Goal: Navigation & Orientation: Find specific page/section

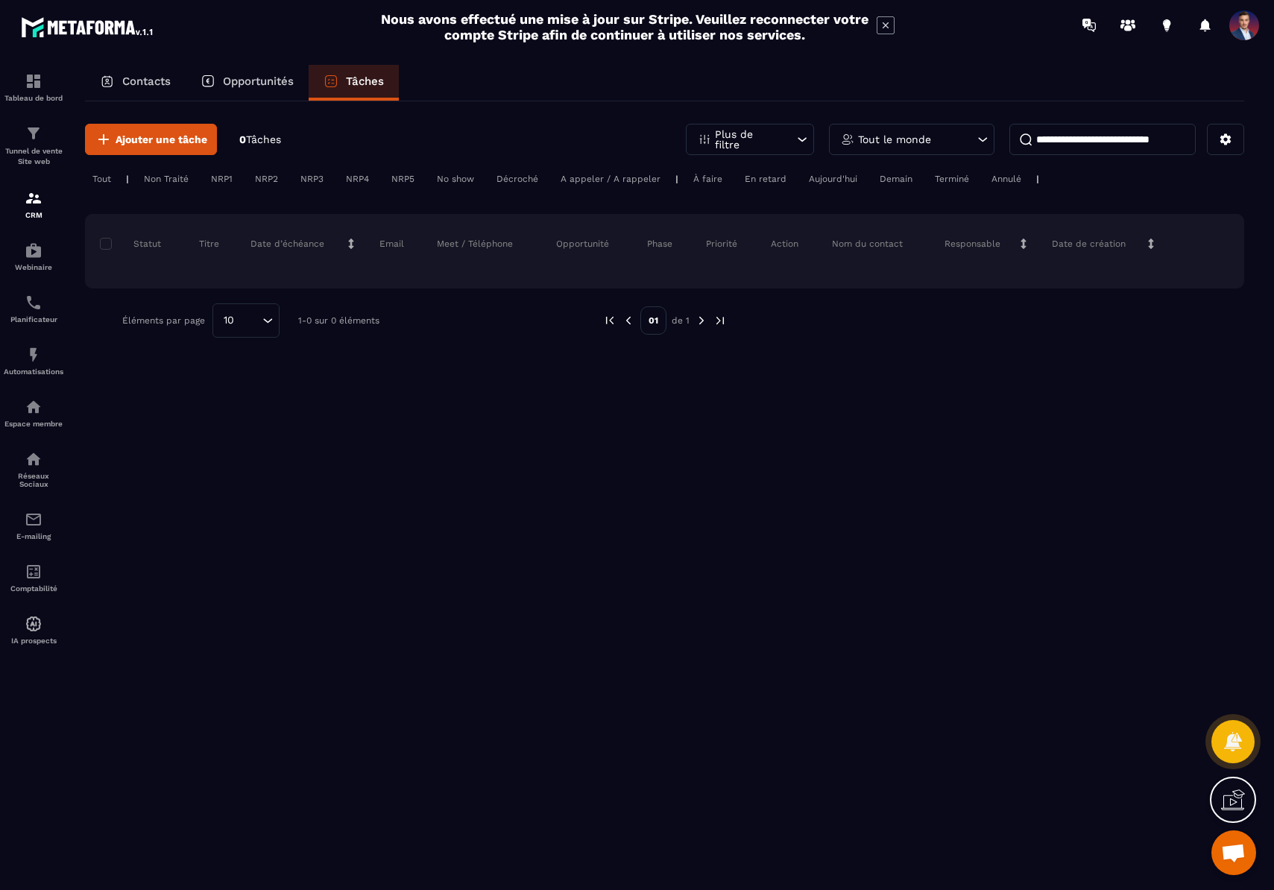
scroll to position [381, 0]
click at [264, 80] on p "Opportunités" at bounding box center [258, 81] width 71 height 13
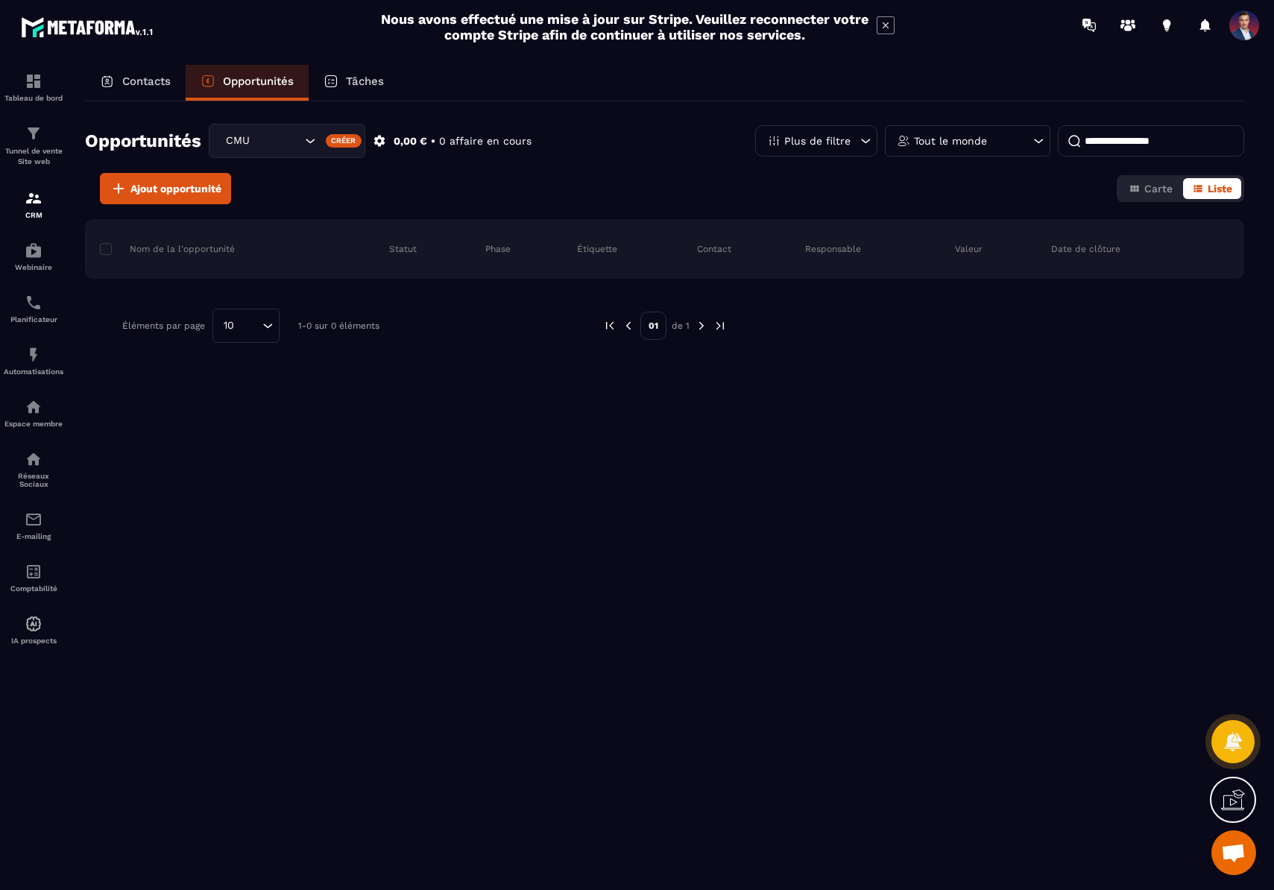
click at [133, 79] on p "Contacts" at bounding box center [146, 81] width 48 height 13
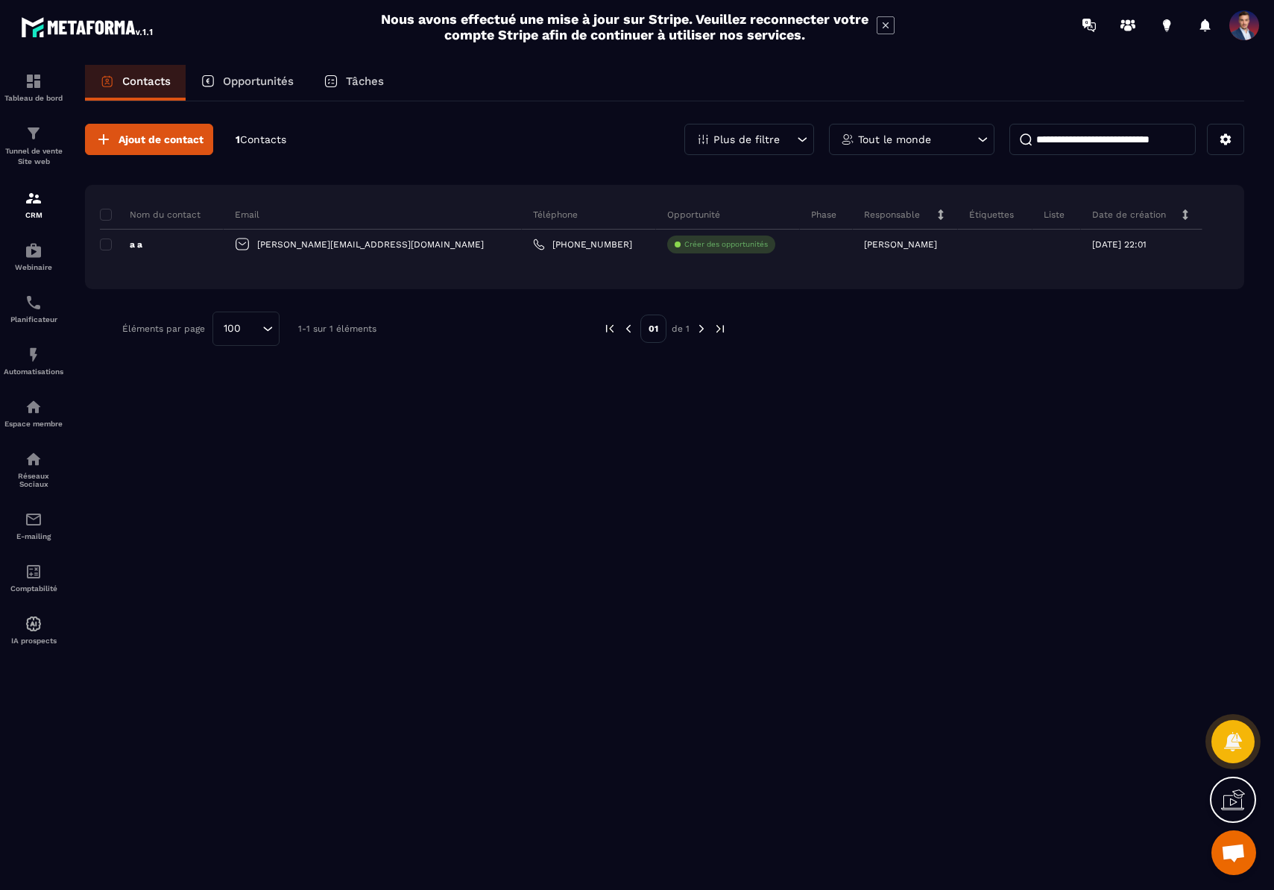
click at [259, 77] on p "Opportunités" at bounding box center [258, 81] width 71 height 13
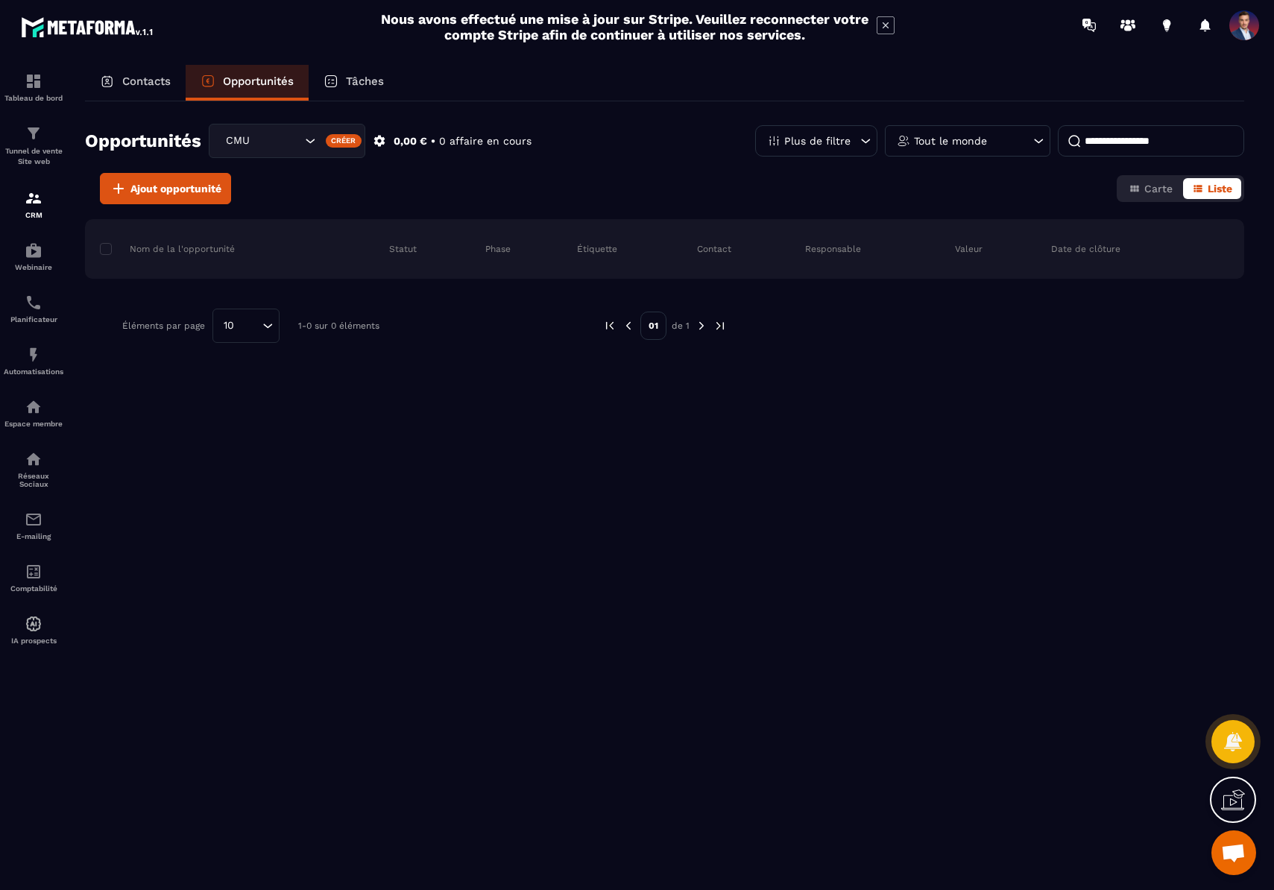
click at [309, 141] on icon "Search for option" at bounding box center [310, 141] width 9 height 4
click at [309, 141] on icon "Search for option" at bounding box center [310, 140] width 15 height 15
click at [381, 142] on icon at bounding box center [379, 140] width 13 height 13
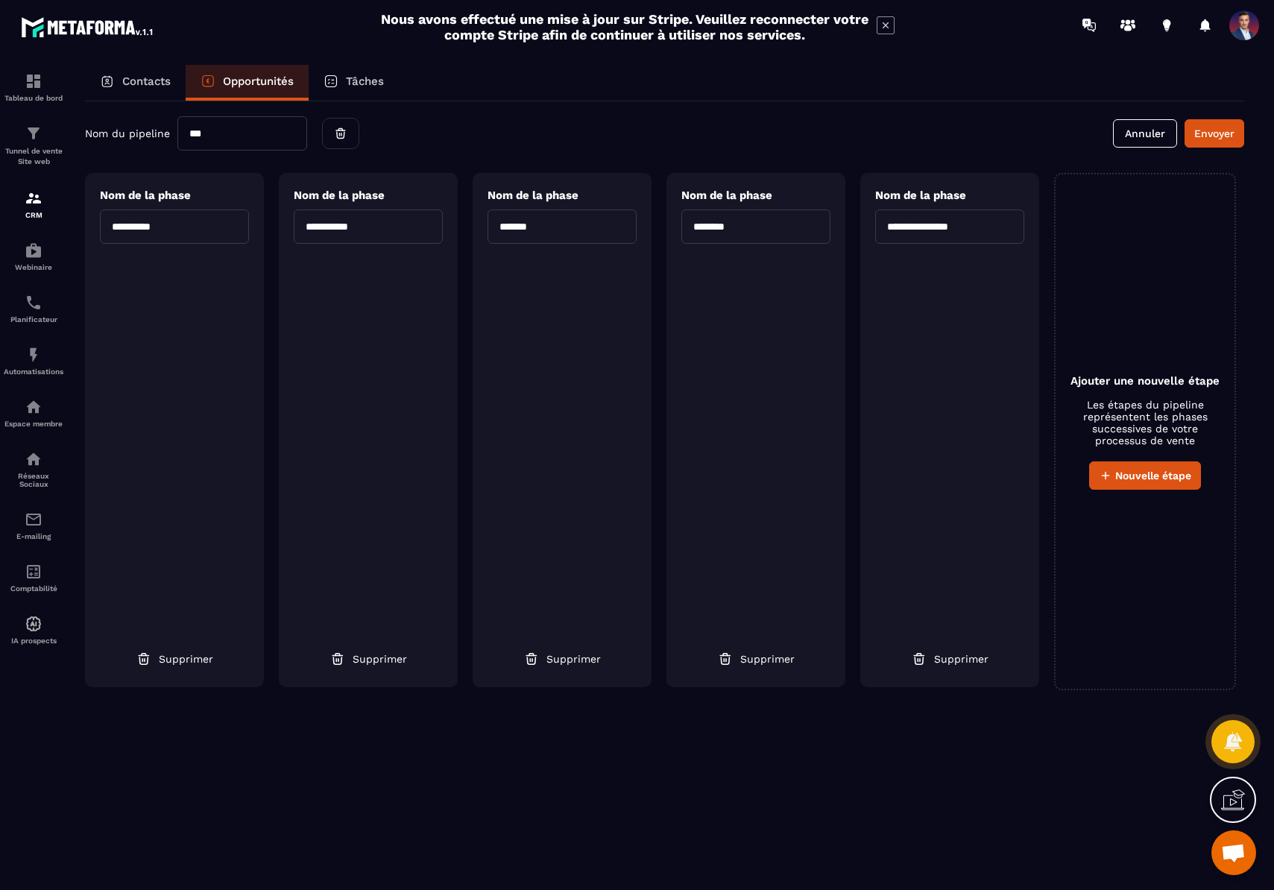
click at [143, 86] on p "Contacts" at bounding box center [146, 81] width 48 height 13
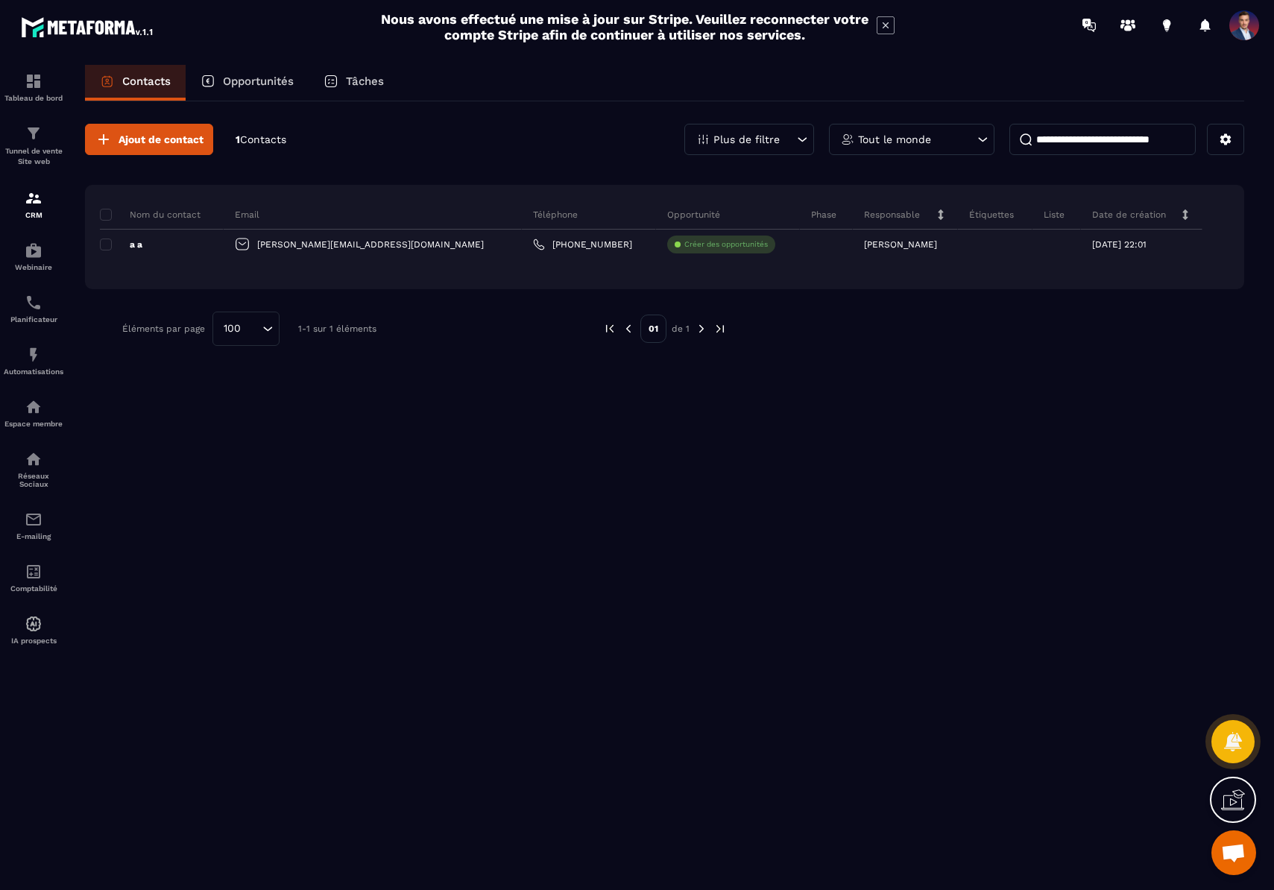
click at [1096, 146] on input at bounding box center [1103, 139] width 186 height 31
click at [1235, 139] on button at bounding box center [1225, 139] width 37 height 31
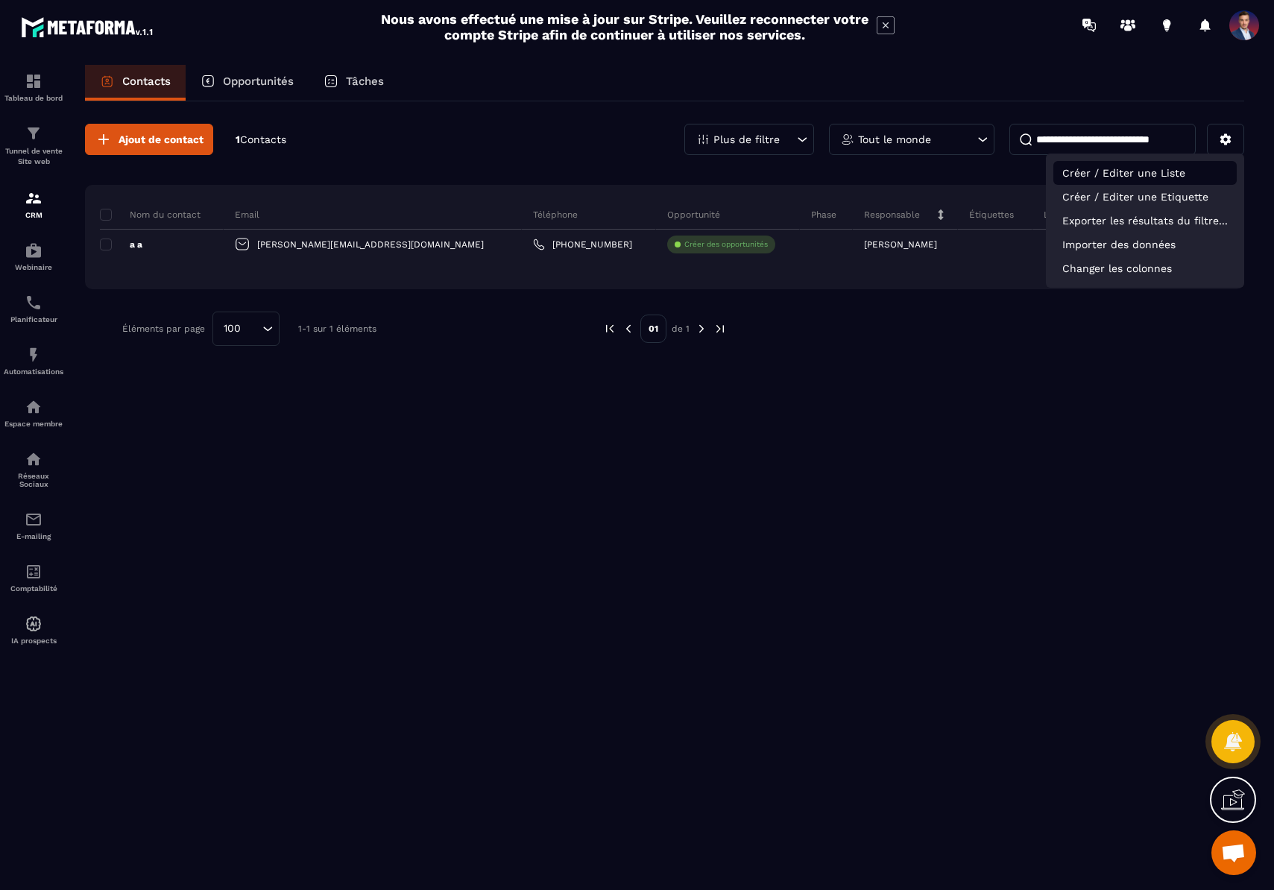
click at [1166, 177] on p "Créer / Editer une Liste" at bounding box center [1145, 173] width 183 height 24
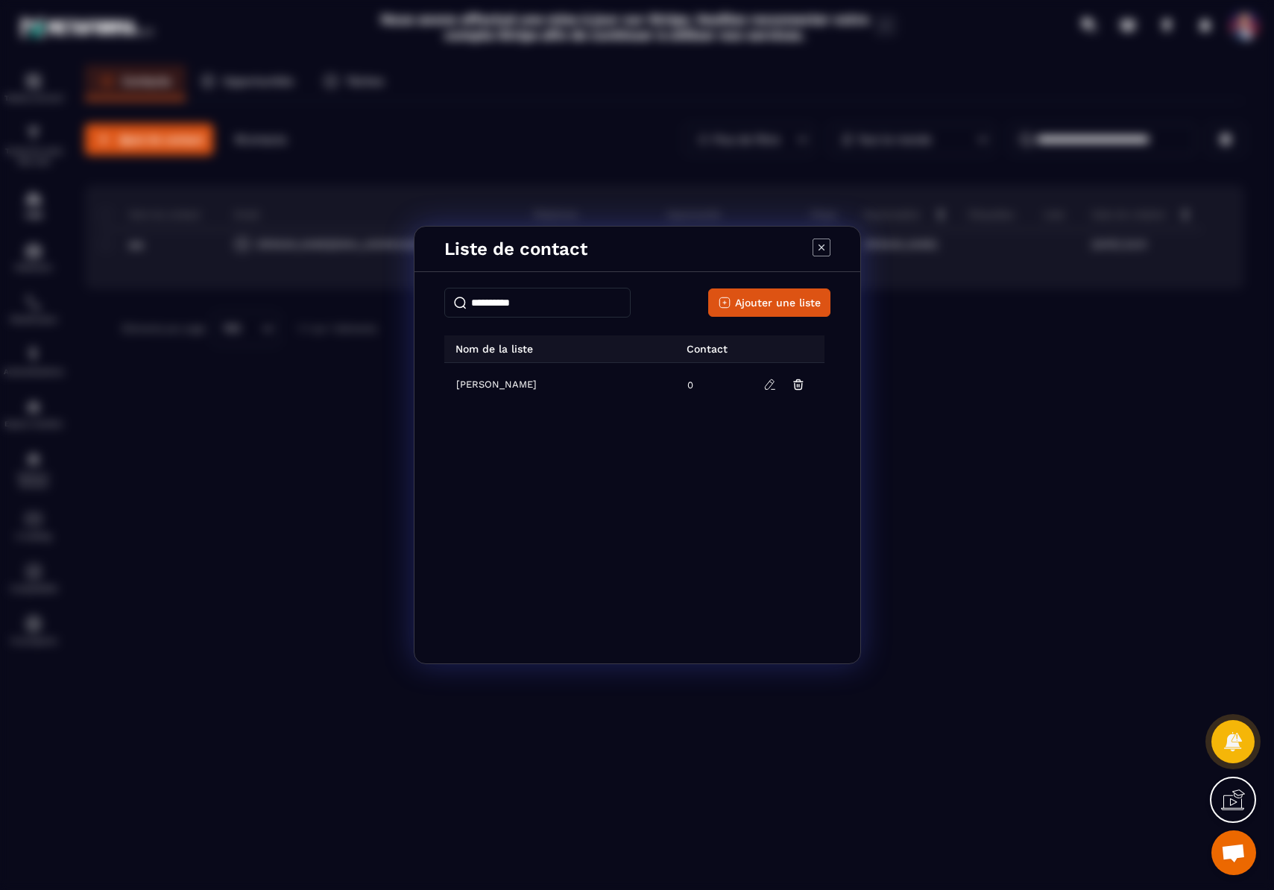
click at [495, 386] on td "[PERSON_NAME]" at bounding box center [561, 384] width 234 height 43
click at [824, 246] on icon "Modal window" at bounding box center [822, 248] width 18 height 18
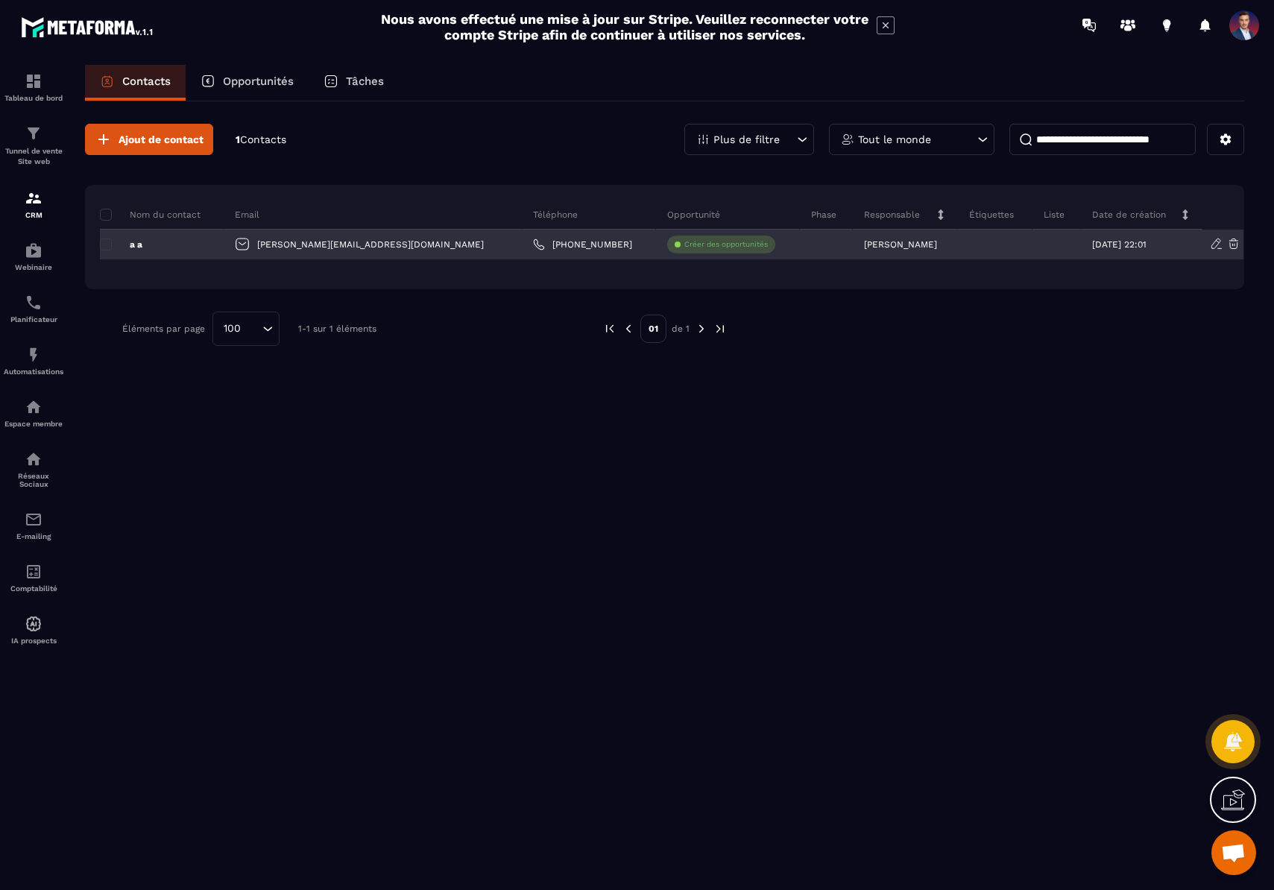
click at [1033, 242] on div at bounding box center [1057, 245] width 48 height 30
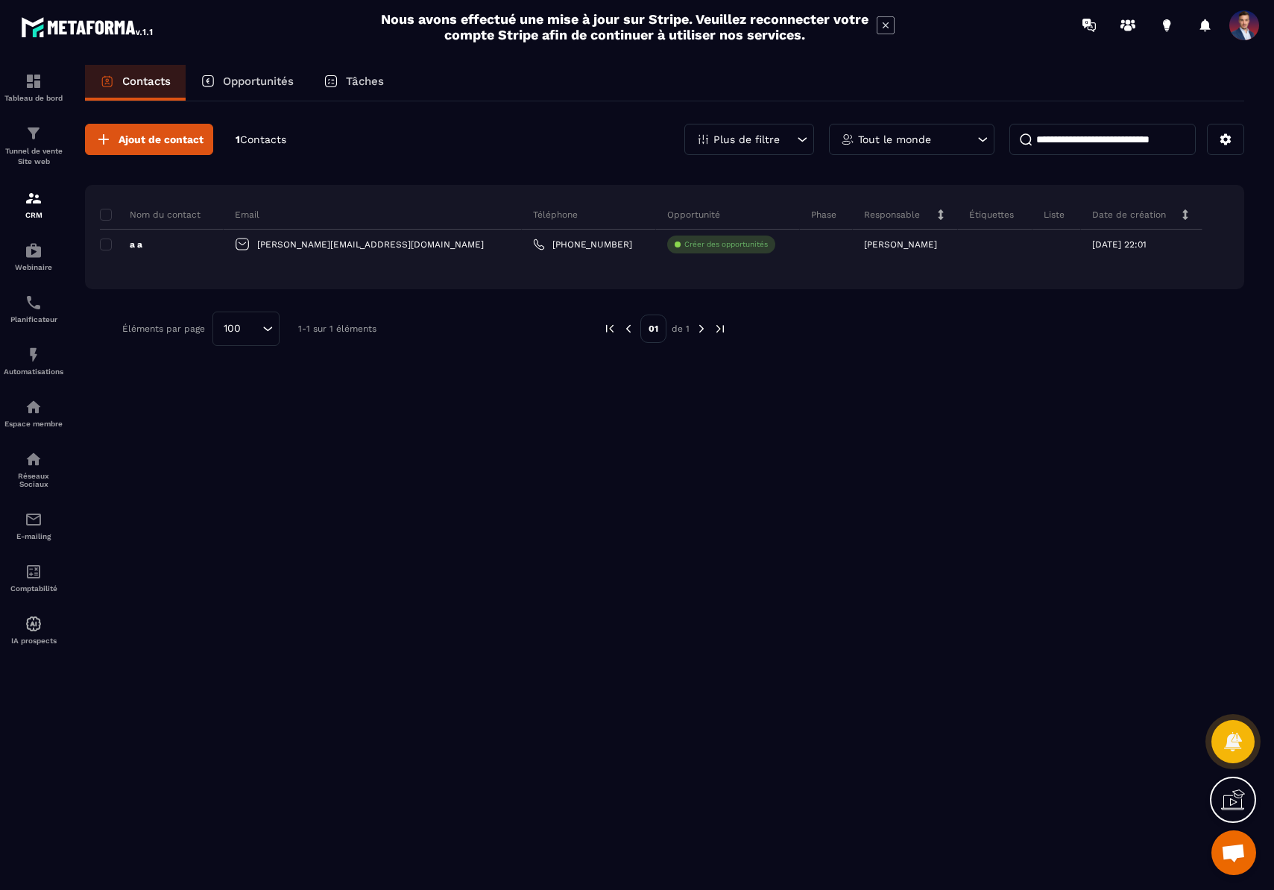
click at [1044, 218] on p "Liste" at bounding box center [1054, 215] width 21 height 12
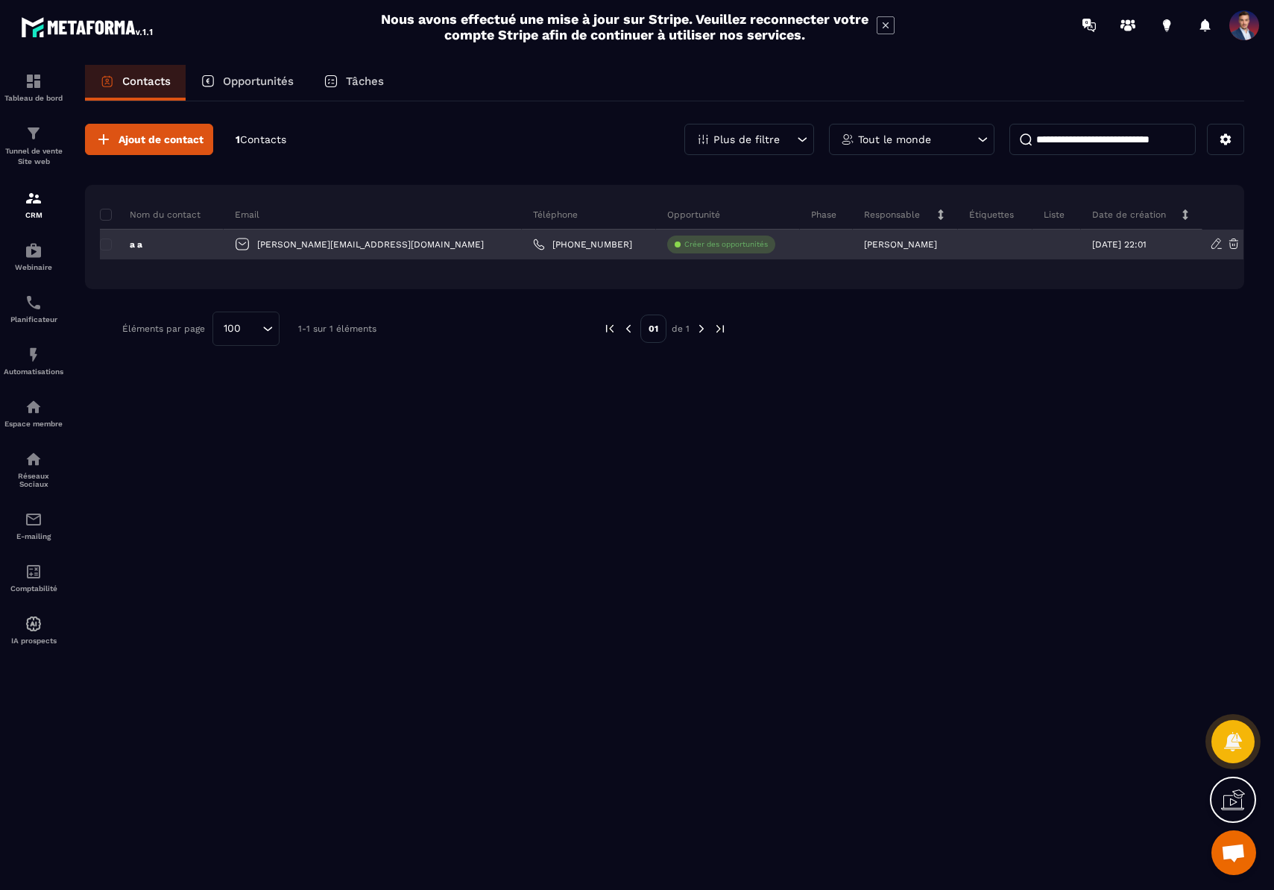
click at [1033, 239] on div at bounding box center [1057, 245] width 48 height 30
click at [973, 240] on icon at bounding box center [978, 244] width 10 height 10
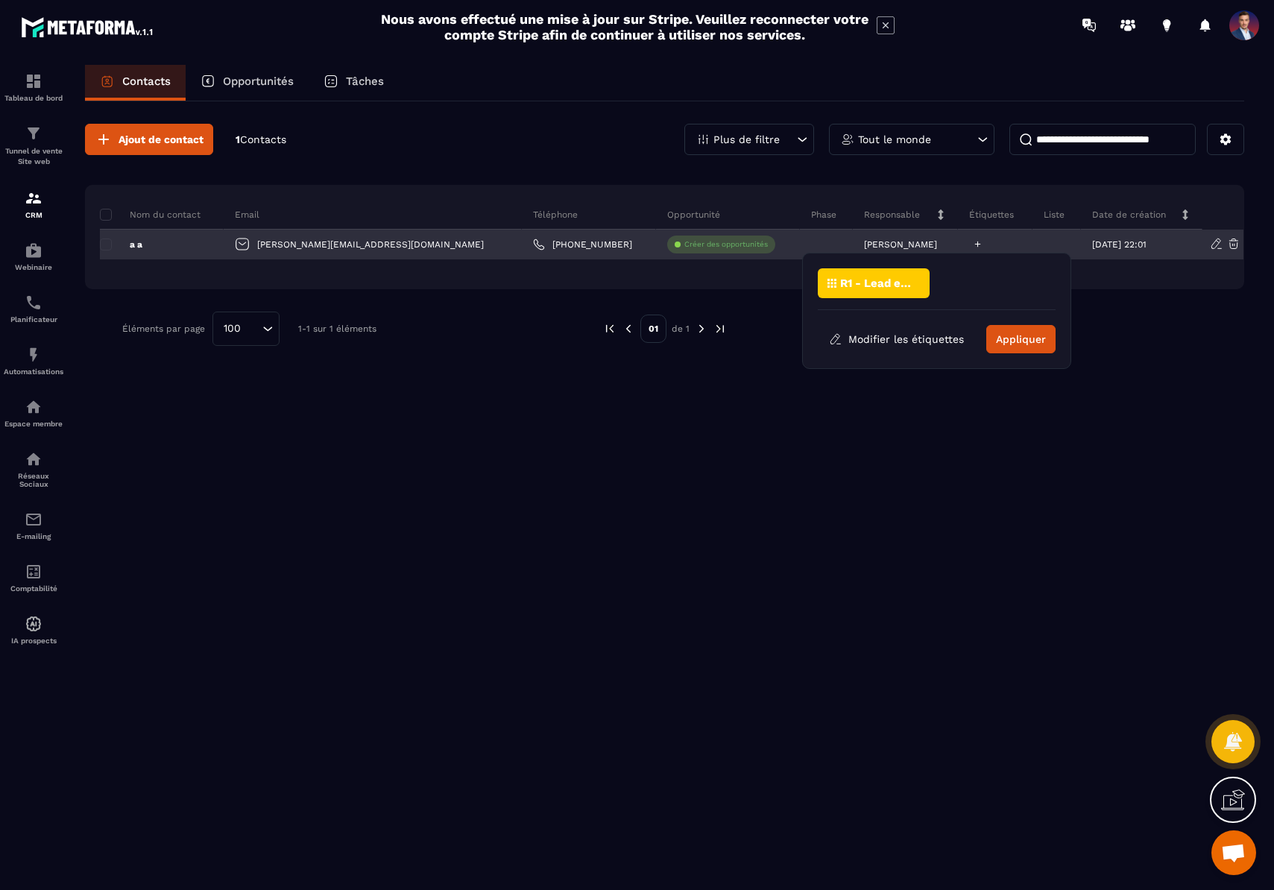
click at [973, 240] on icon at bounding box center [978, 244] width 10 height 10
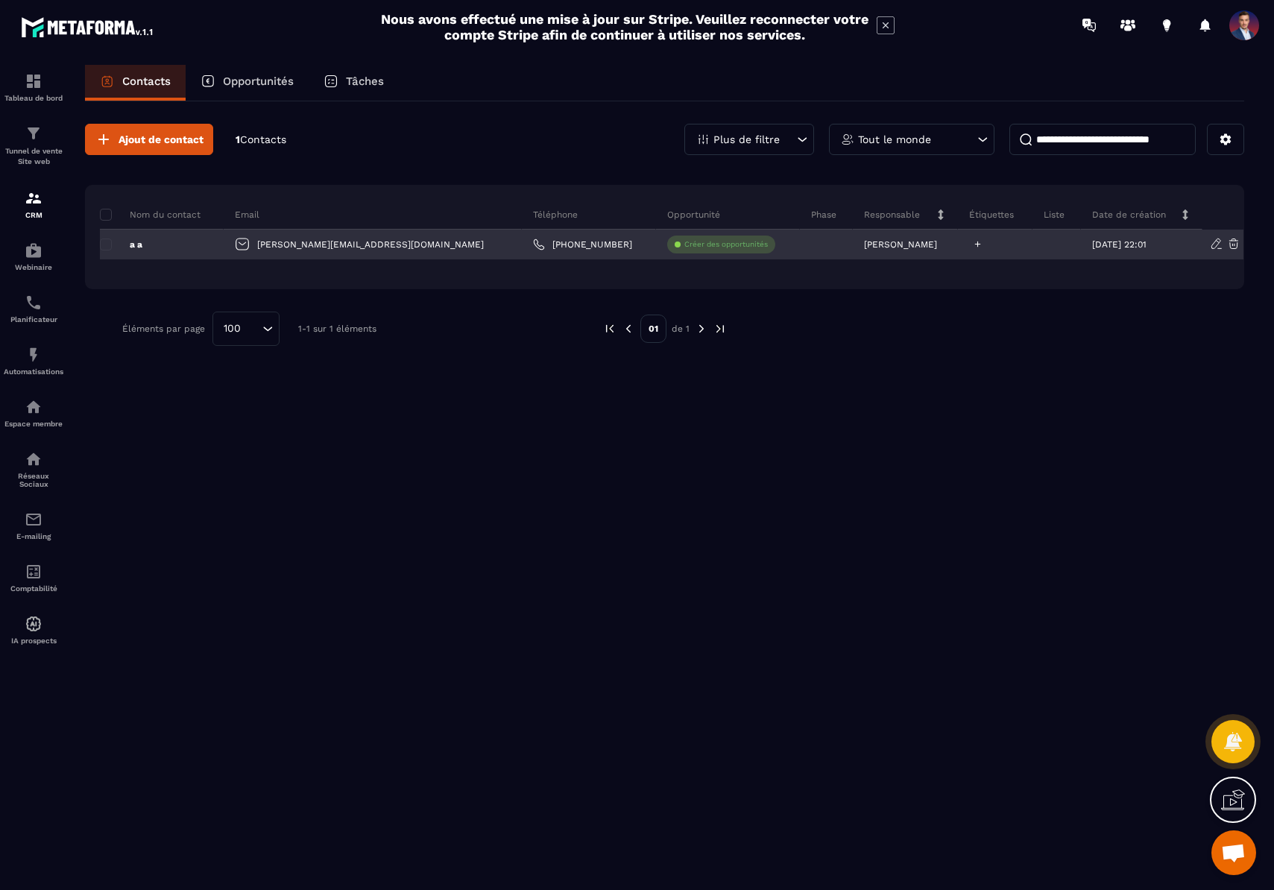
click at [973, 240] on icon at bounding box center [978, 244] width 10 height 10
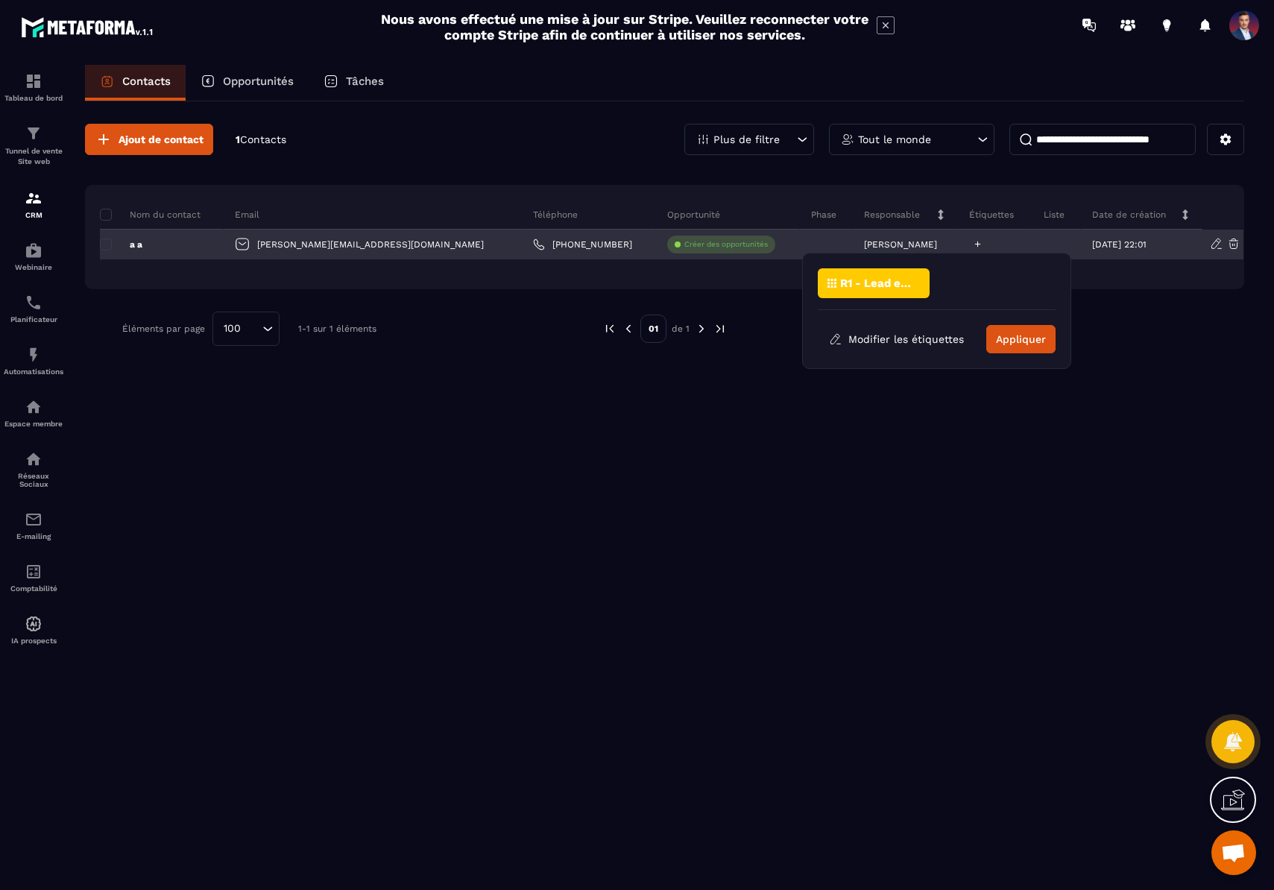
click at [975, 245] on div at bounding box center [995, 245] width 75 height 30
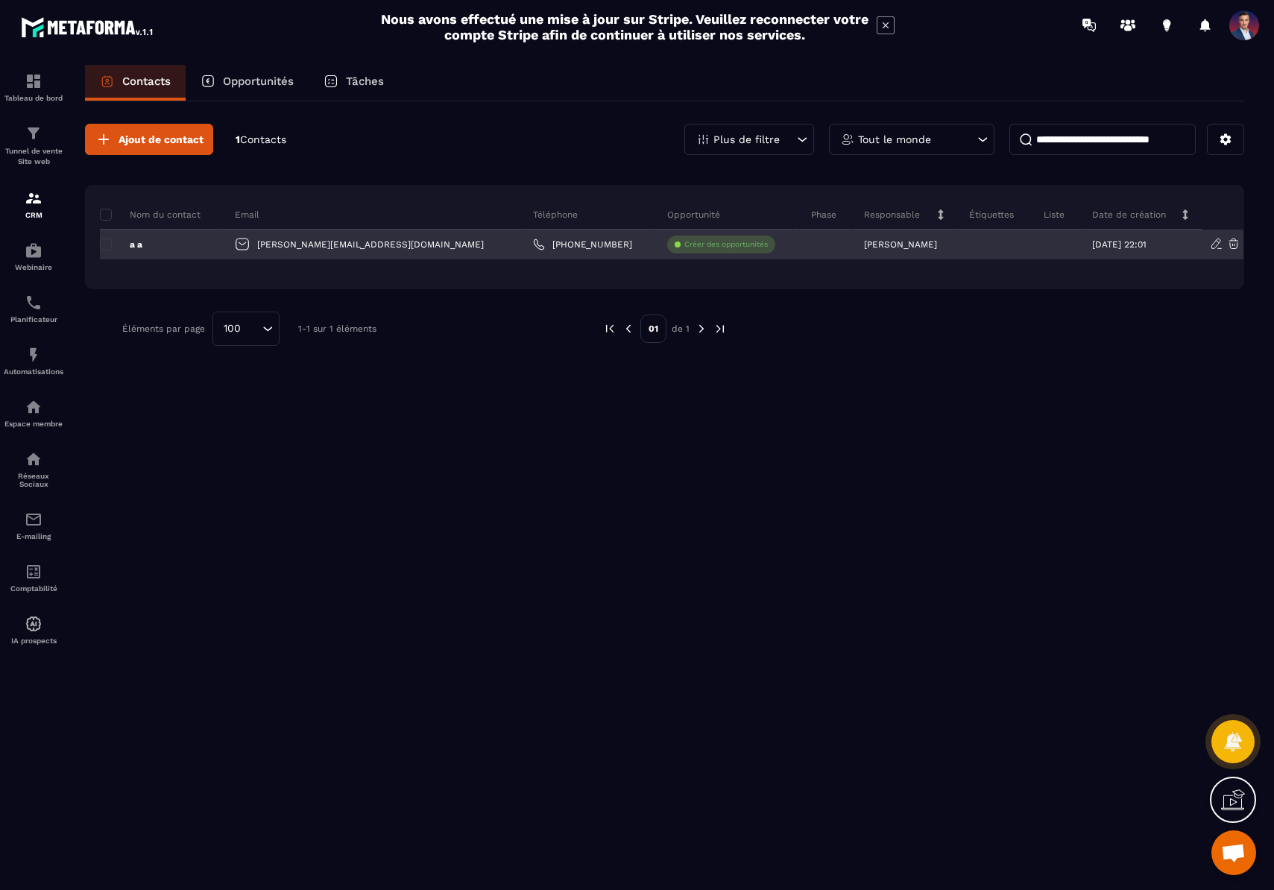
click at [1033, 245] on div at bounding box center [1057, 245] width 48 height 30
click at [1093, 245] on p "[DATE] 22:01" at bounding box center [1120, 244] width 54 height 10
click at [1033, 246] on div at bounding box center [1057, 245] width 48 height 30
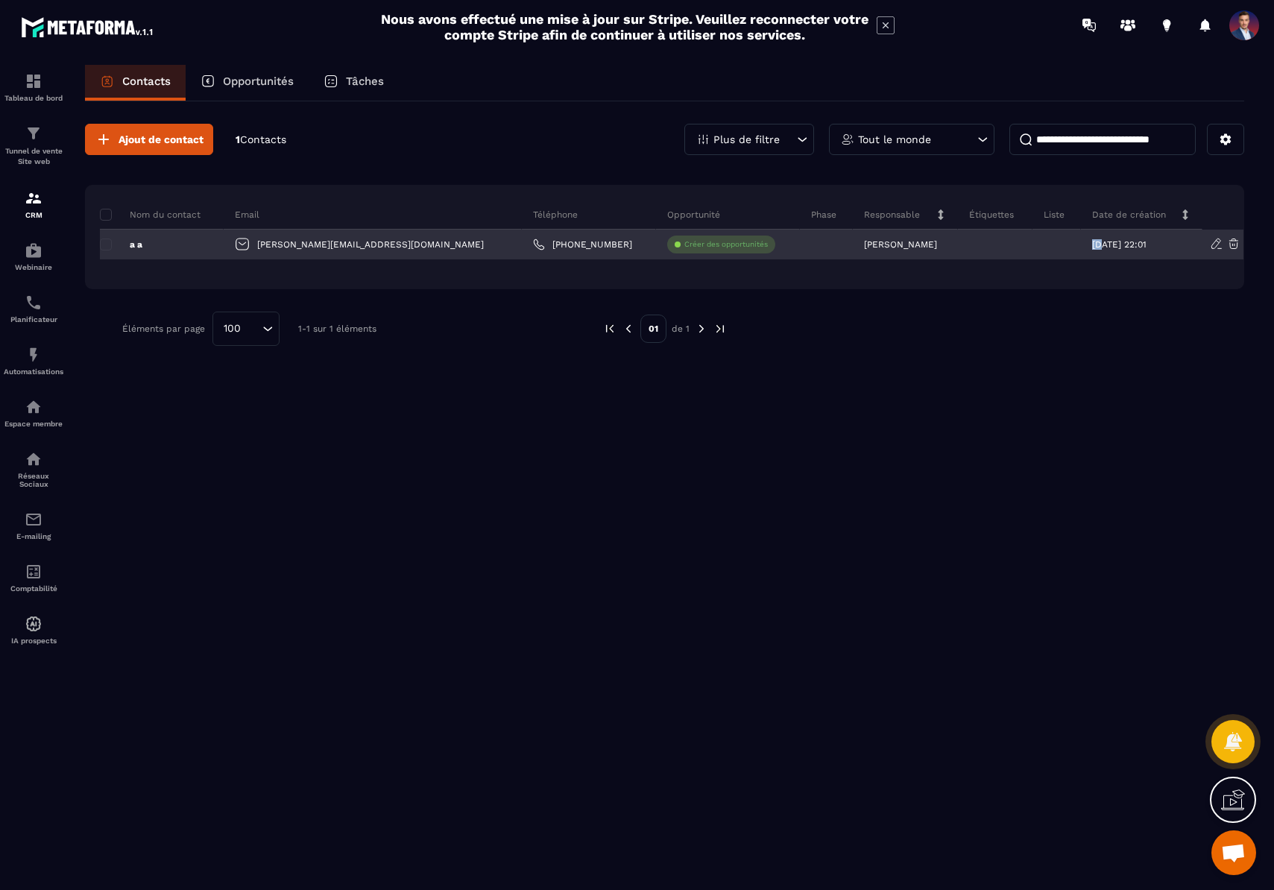
click at [1033, 246] on div at bounding box center [1057, 245] width 48 height 30
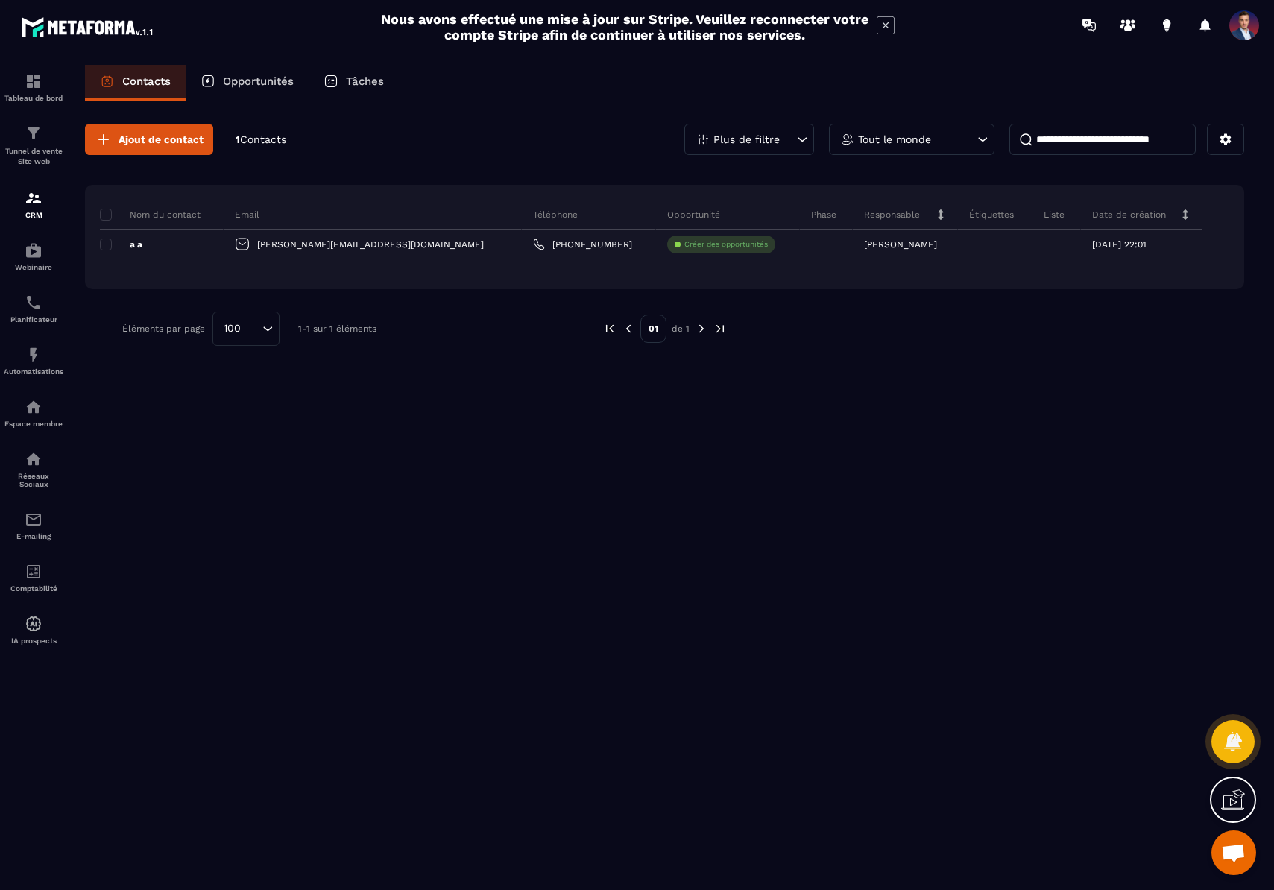
click at [902, 136] on p "Tout le monde" at bounding box center [894, 139] width 73 height 10
click at [839, 351] on div "Ajout de contact 1 Contacts Plus de filtre Tout le monde Tout le monde [PERSON_…" at bounding box center [665, 234] width 1160 height 267
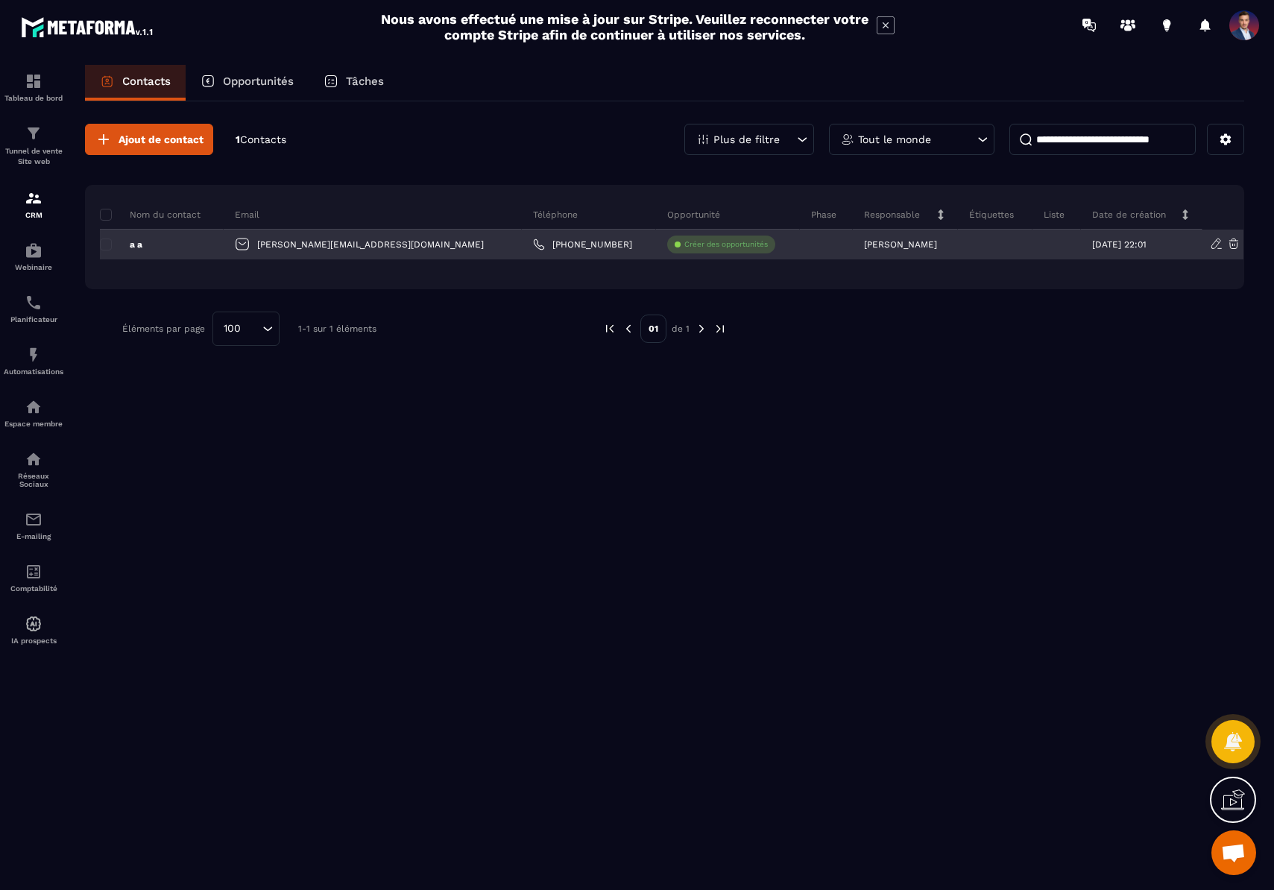
click at [864, 245] on p "[PERSON_NAME]" at bounding box center [900, 244] width 73 height 10
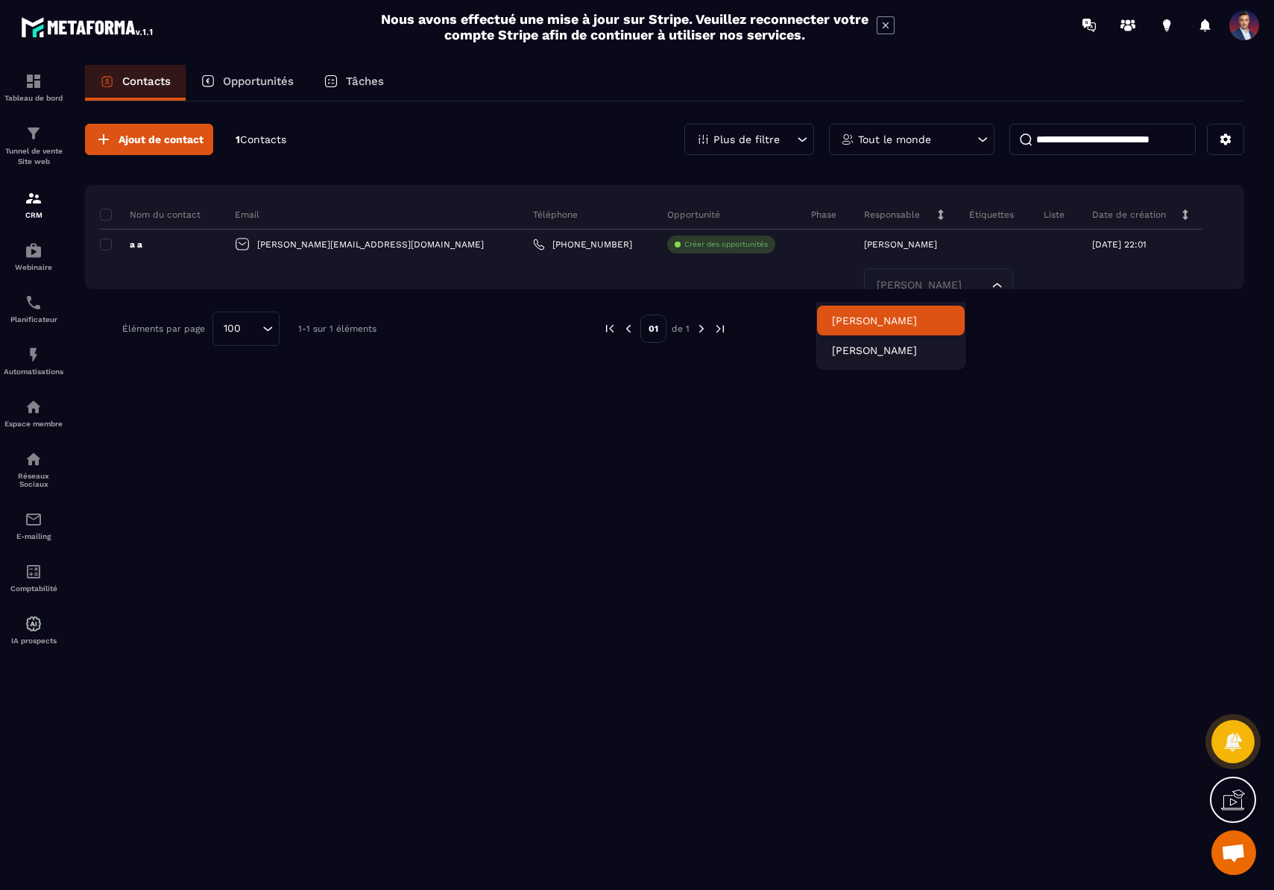
click at [879, 319] on p "[PERSON_NAME]" at bounding box center [891, 320] width 118 height 15
click at [1127, 330] on div at bounding box center [978, 329] width 459 height 34
click at [272, 81] on p "Opportunités" at bounding box center [258, 81] width 71 height 13
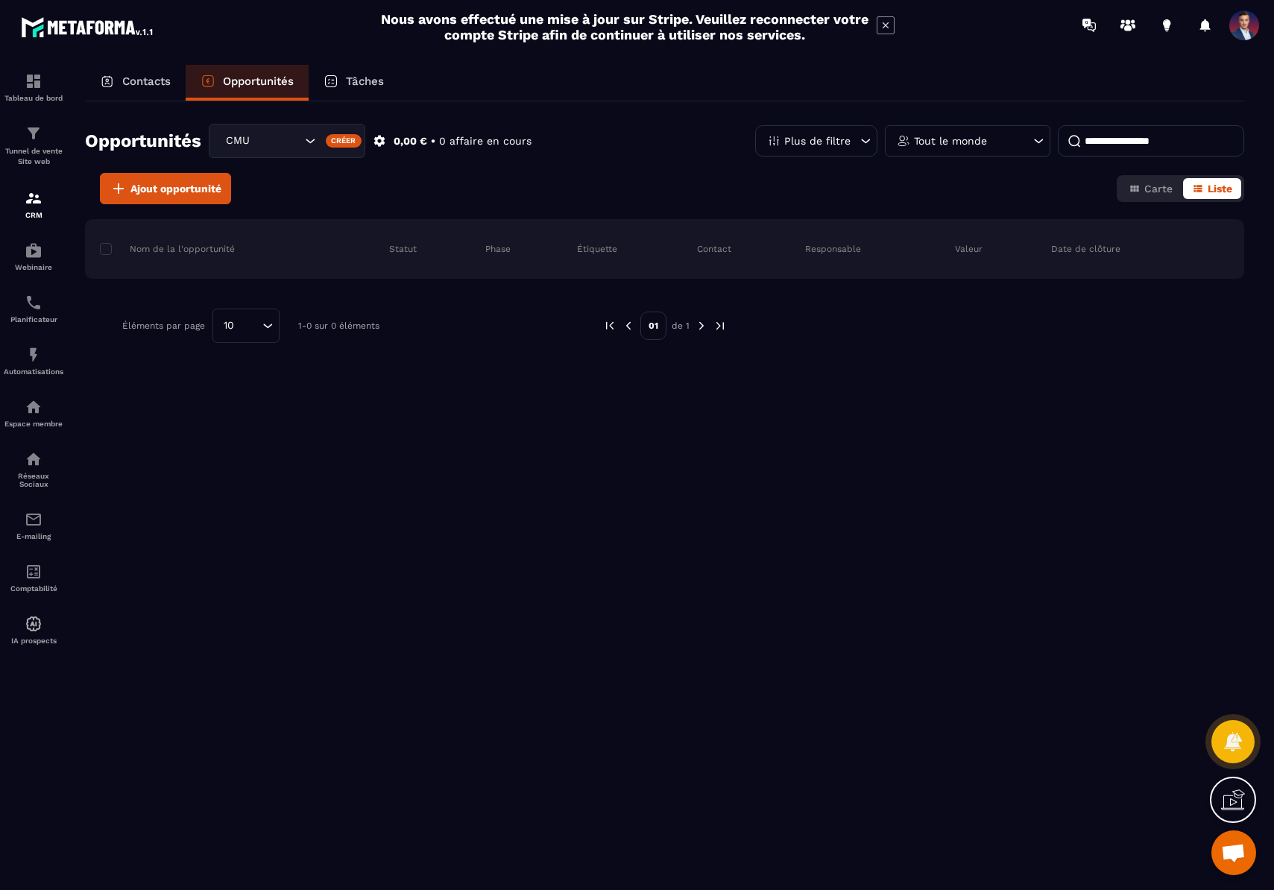
click at [366, 79] on p "Tâches" at bounding box center [365, 81] width 38 height 13
